Goal: Task Accomplishment & Management: Manage account settings

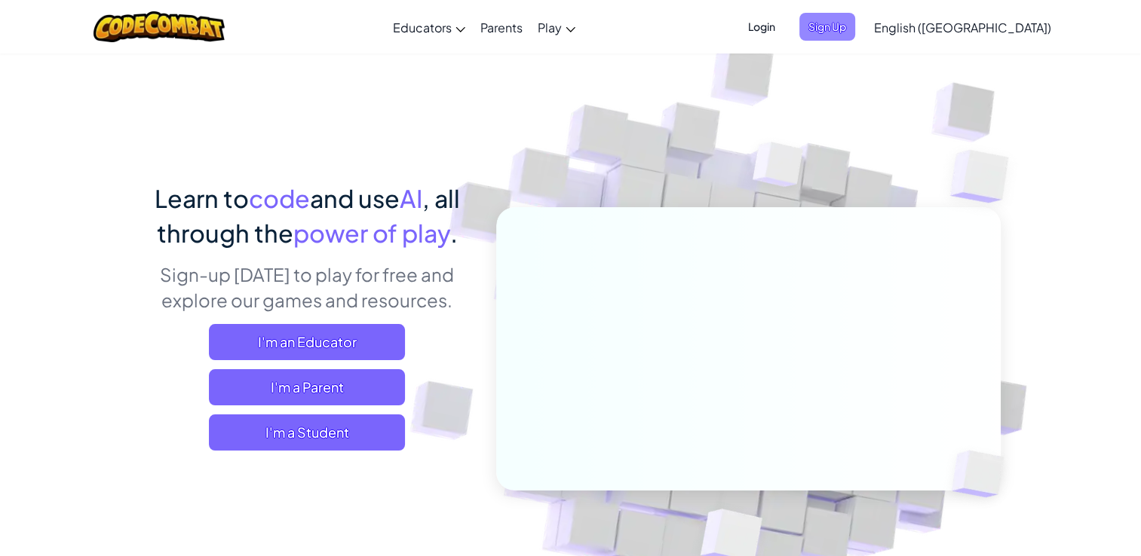
click at [855, 33] on span "Sign Up" at bounding box center [827, 27] width 56 height 28
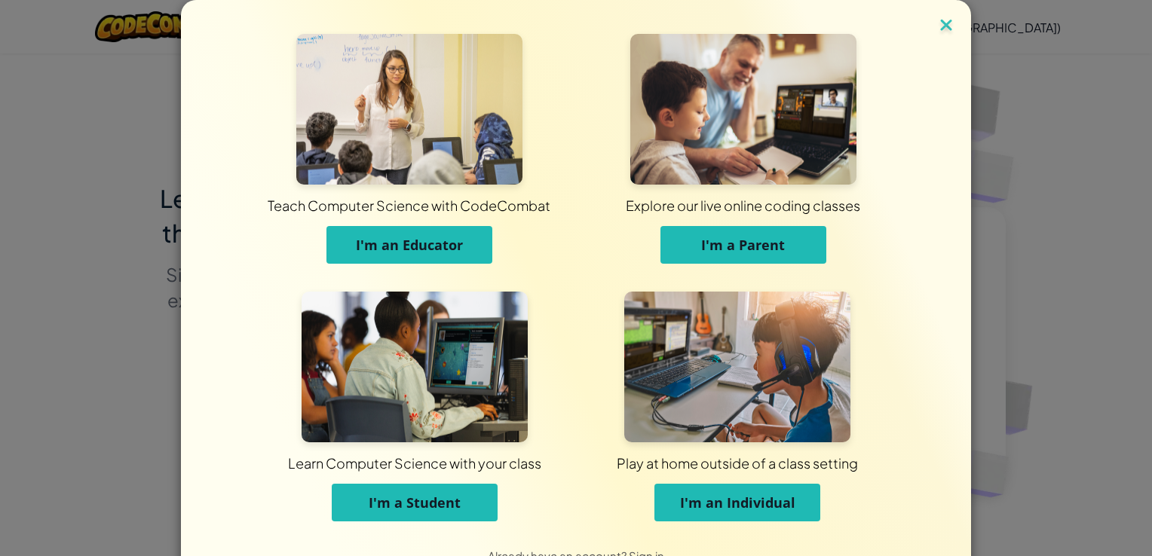
click at [940, 23] on img at bounding box center [947, 26] width 20 height 23
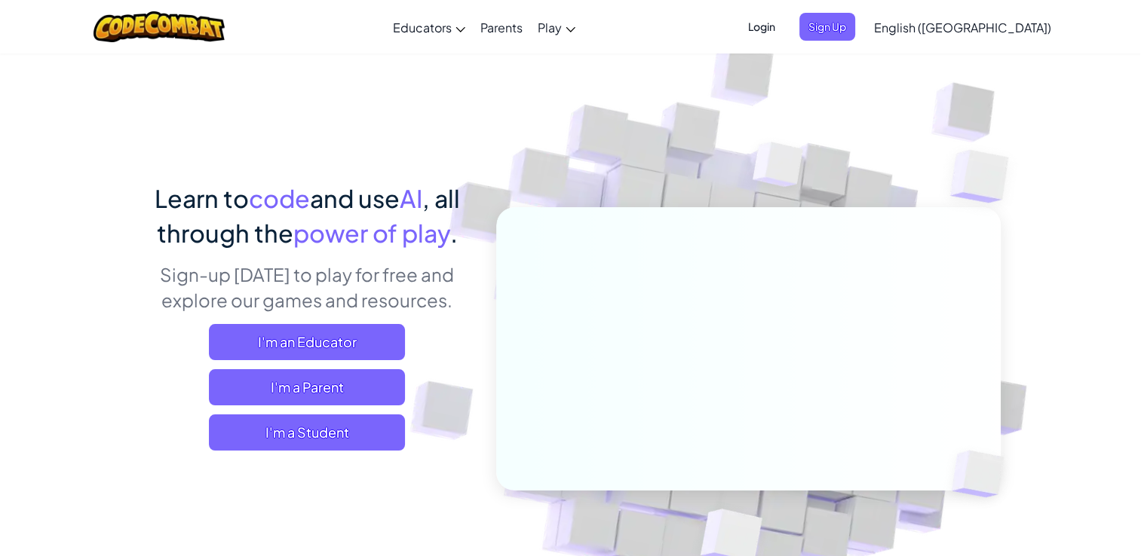
click at [784, 26] on span "Login" at bounding box center [761, 27] width 45 height 28
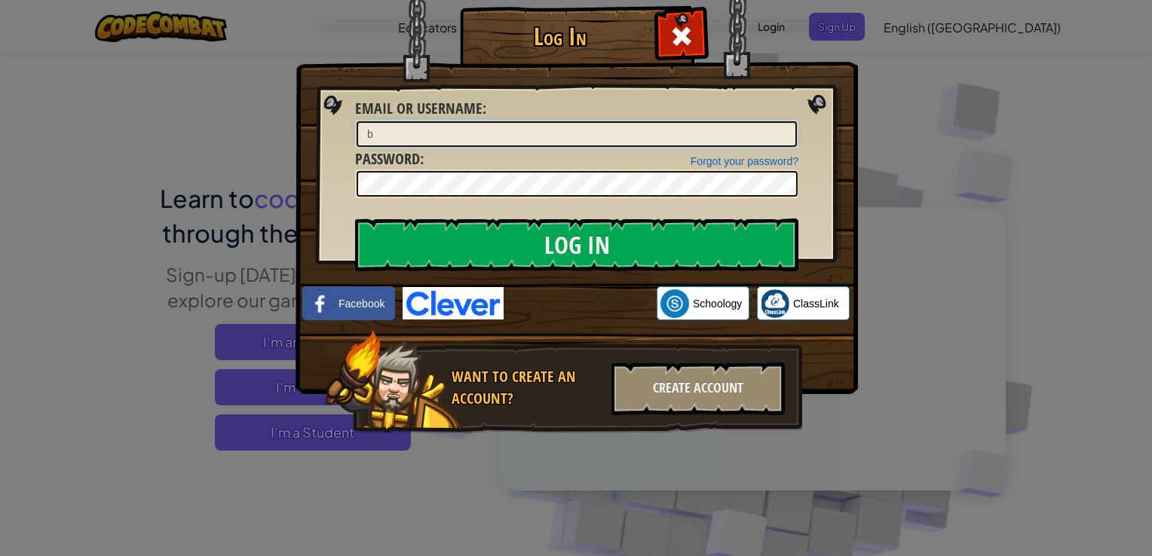
click at [648, 131] on input "b" at bounding box center [577, 134] width 440 height 26
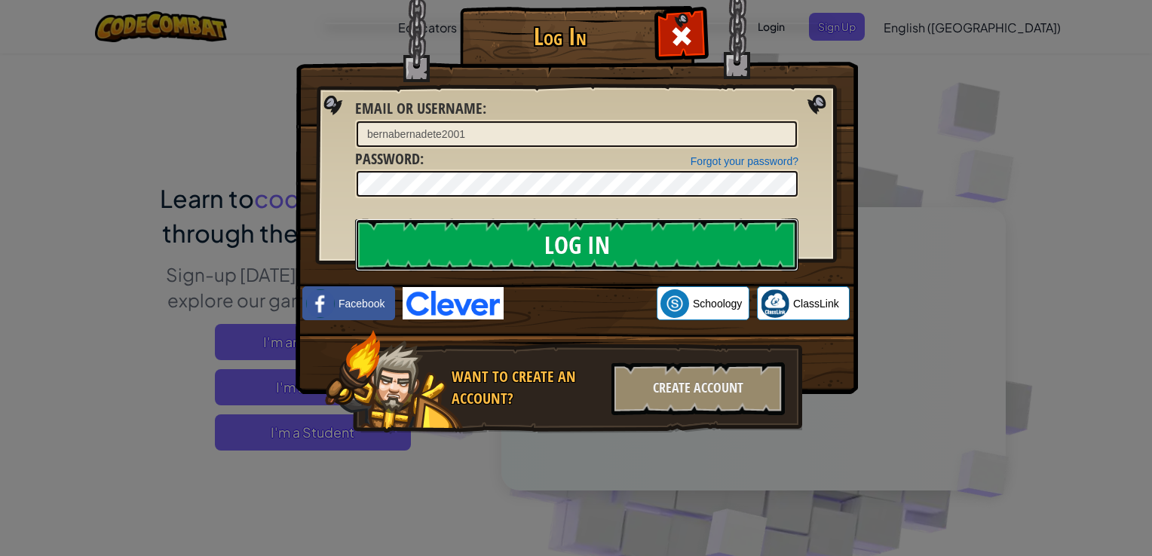
click at [712, 230] on input "Log In" at bounding box center [576, 245] width 443 height 53
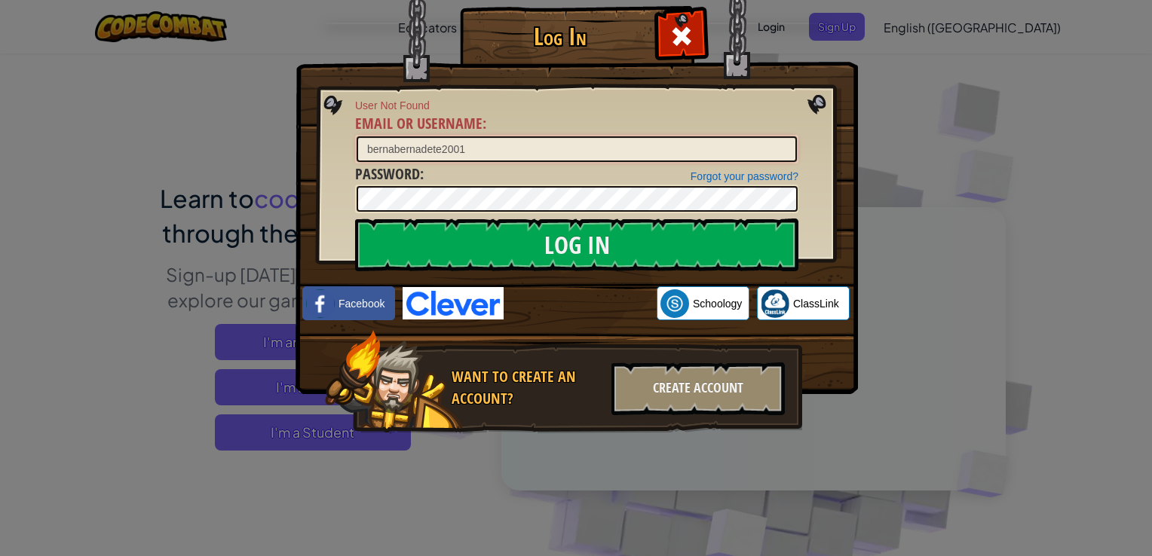
click at [732, 149] on input "bernabernadete2001" at bounding box center [577, 149] width 440 height 26
click at [443, 147] on input "bernabernadete2001" at bounding box center [577, 149] width 440 height 26
type input "[EMAIL_ADDRESS]"
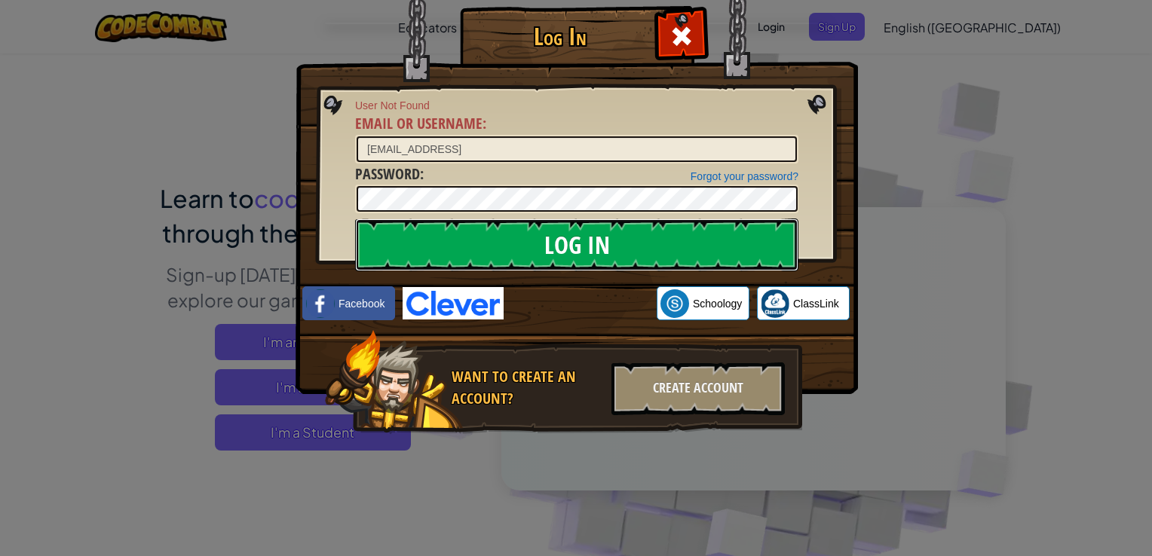
click at [504, 253] on input "Log In" at bounding box center [576, 245] width 443 height 53
click at [592, 241] on input "Log In" at bounding box center [576, 245] width 443 height 53
click at [581, 251] on input "Log In" at bounding box center [576, 245] width 443 height 53
